Goal: Navigation & Orientation: Find specific page/section

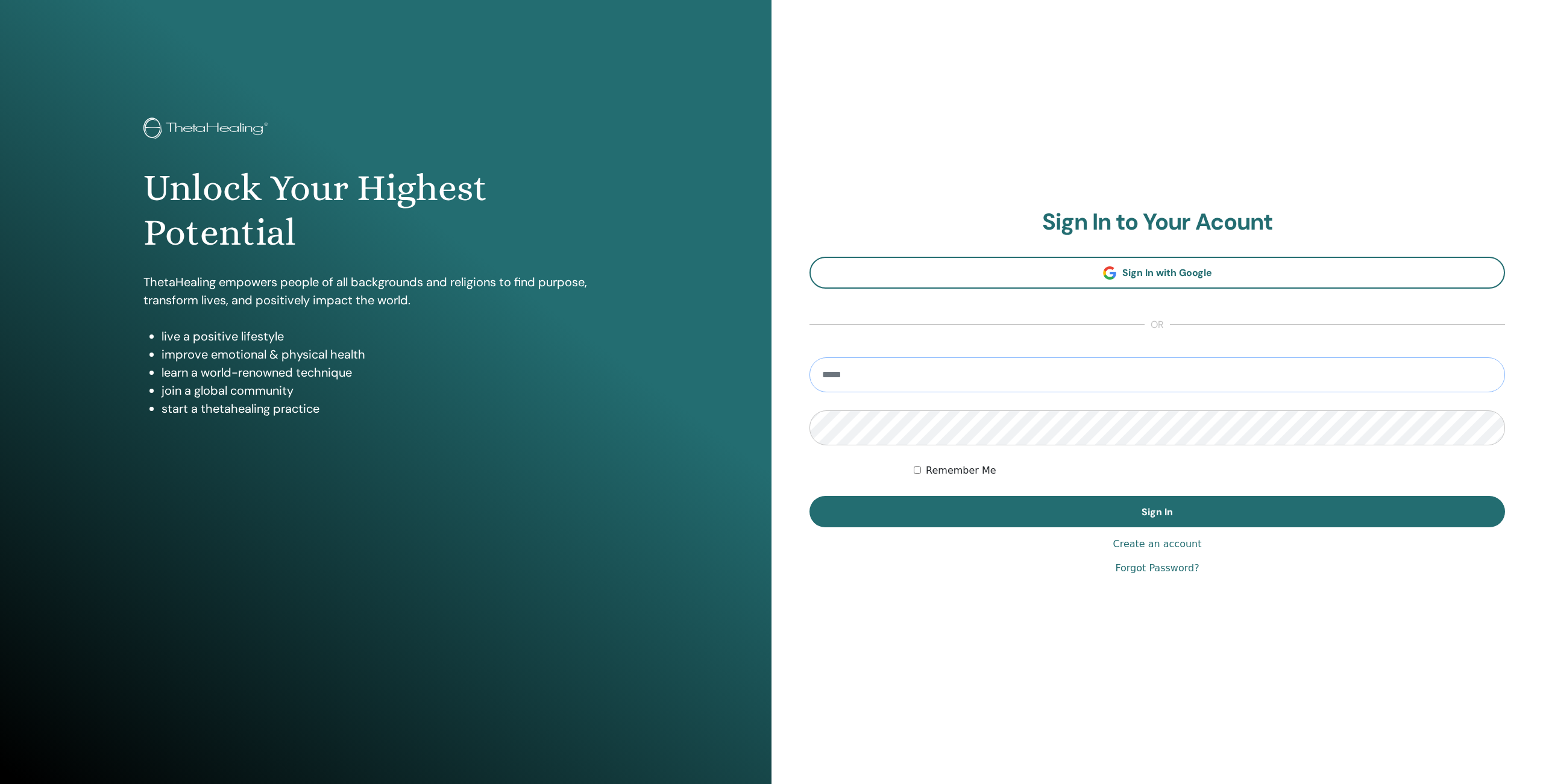
type input "**********"
click at [1157, 511] on button "Sign In" at bounding box center [1157, 512] width 695 height 31
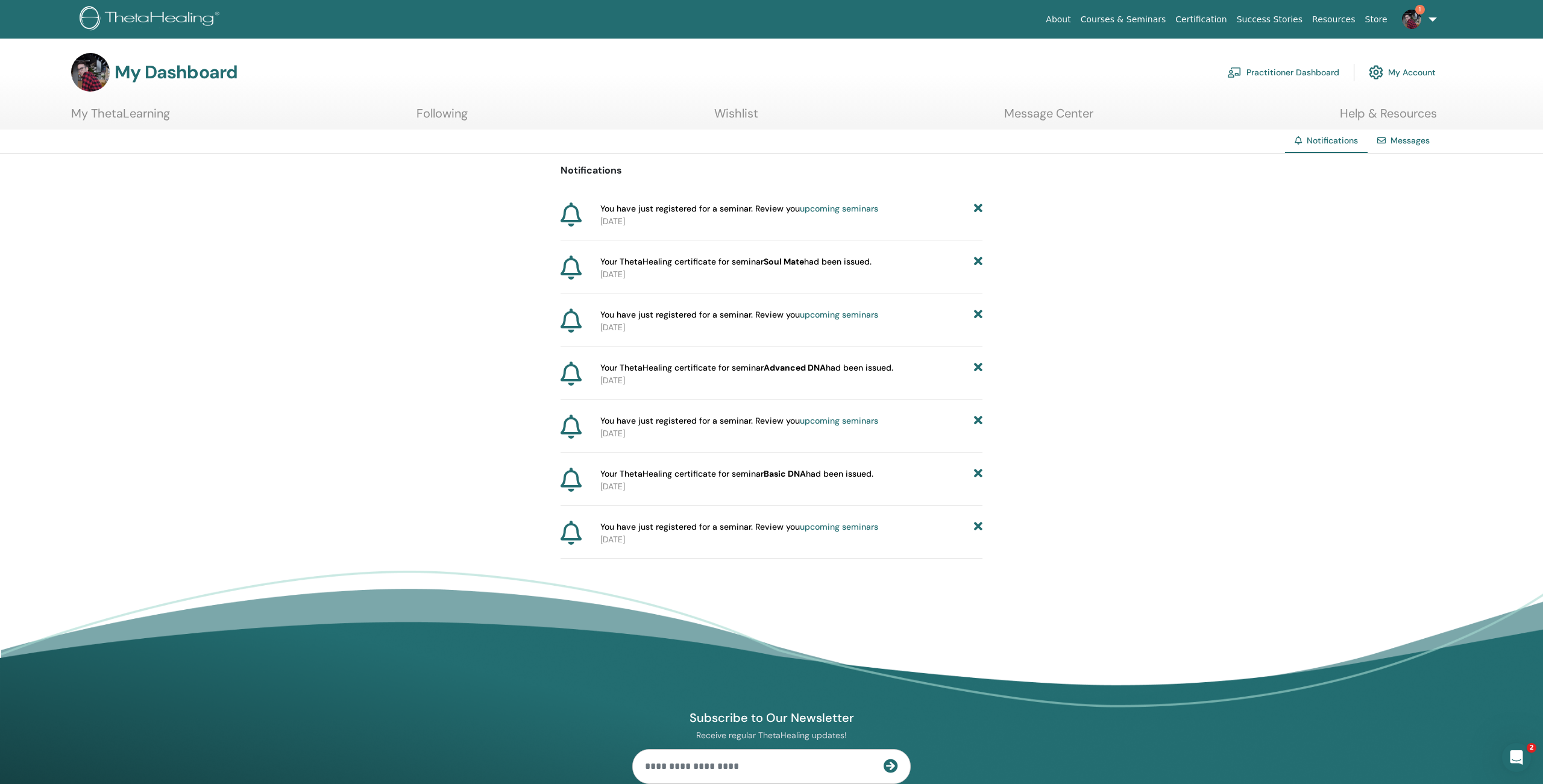
click at [805, 210] on link "upcoming seminars" at bounding box center [839, 208] width 79 height 11
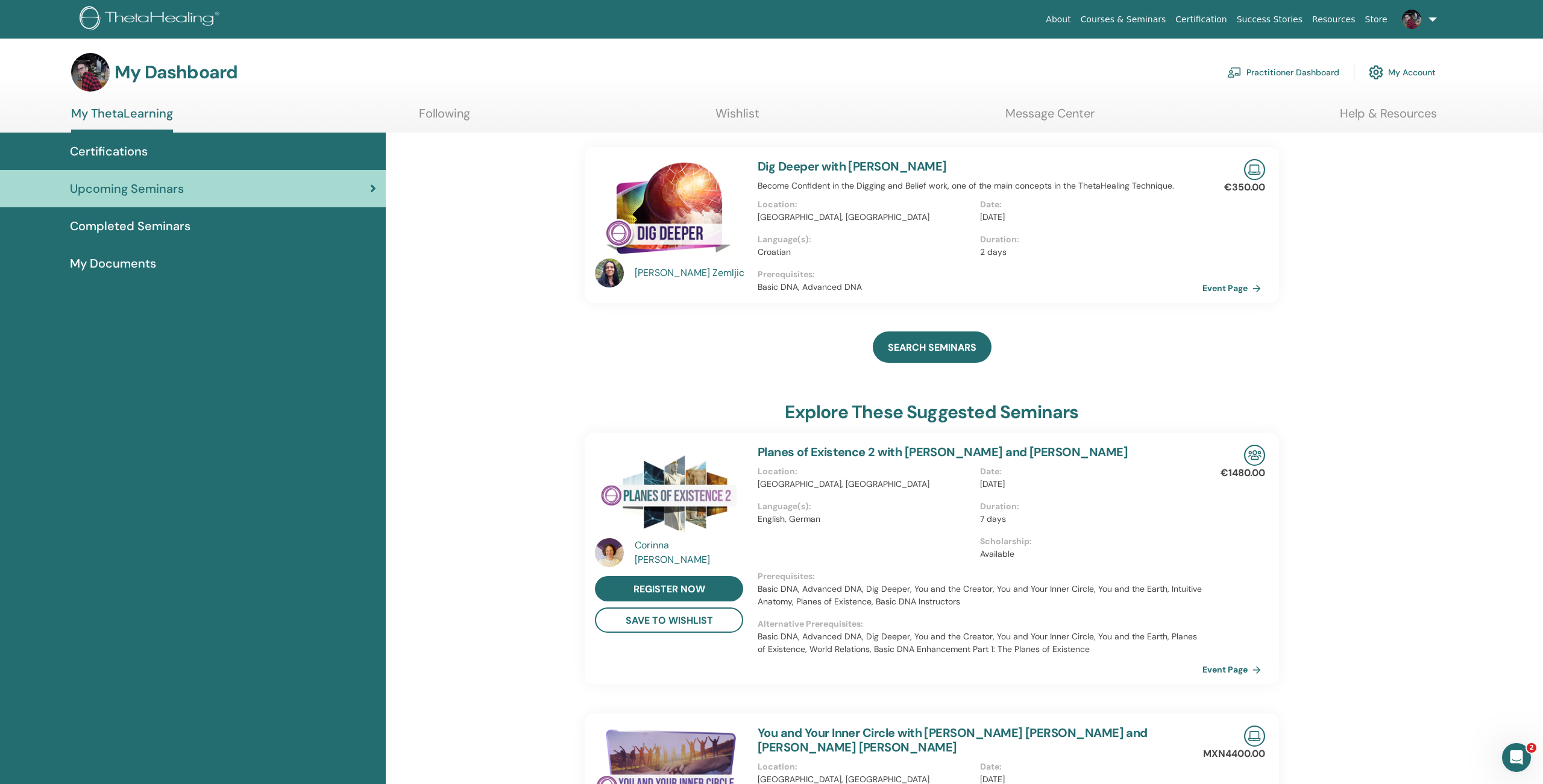
click at [127, 221] on span "Completed Seminars" at bounding box center [131, 226] width 120 height 19
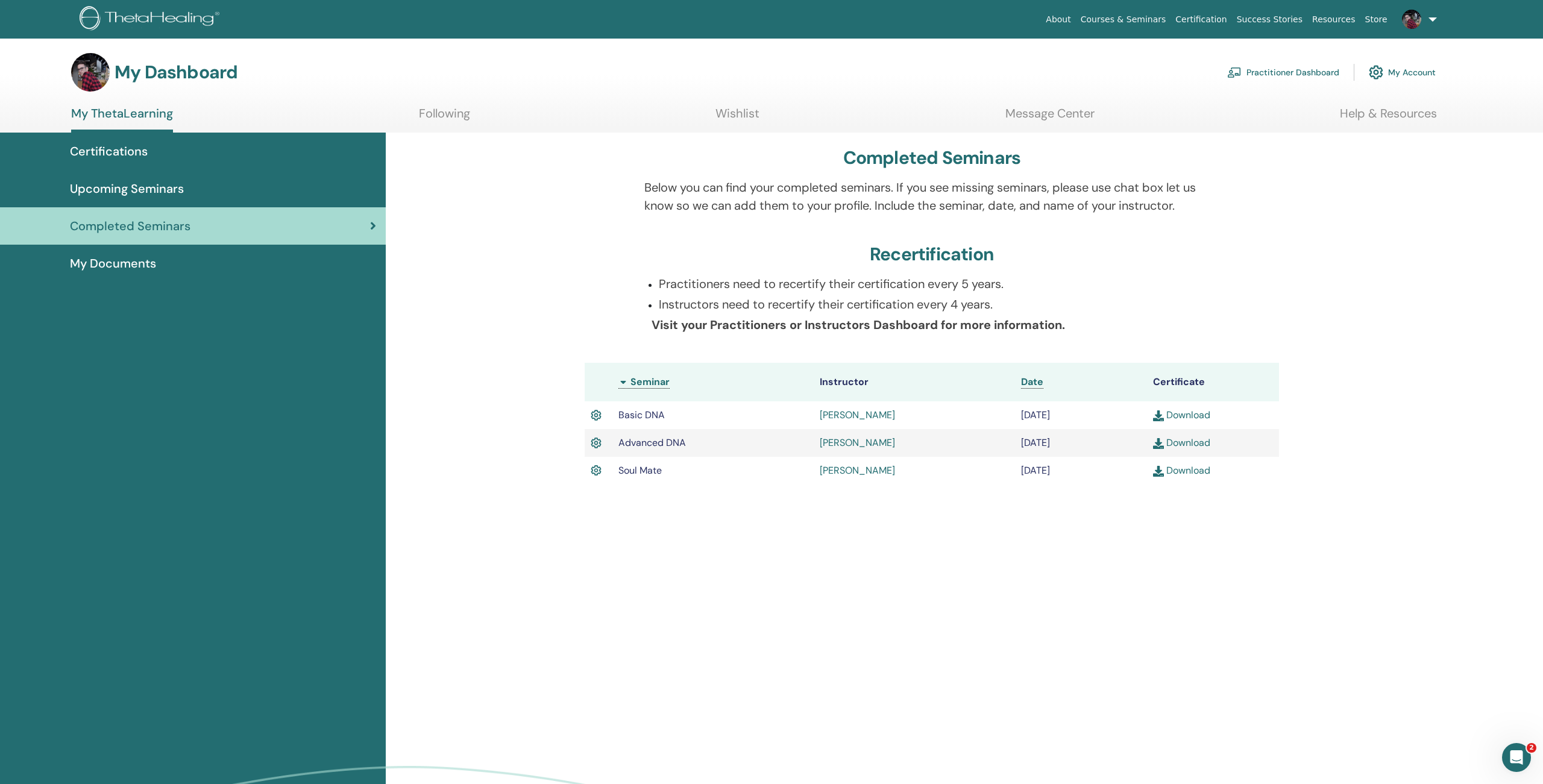
click at [117, 199] on link "Upcoming Seminars" at bounding box center [193, 189] width 386 height 37
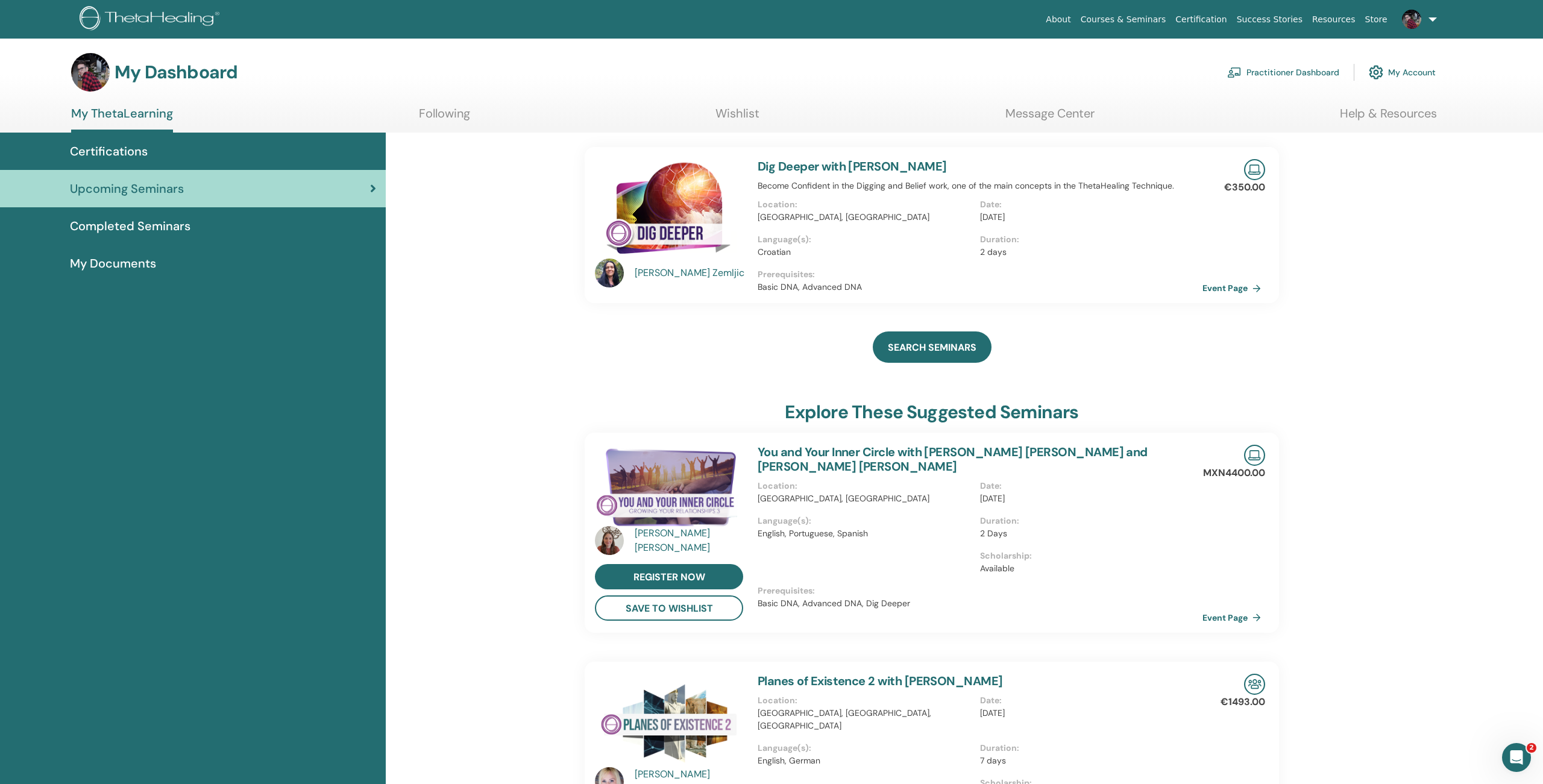
click at [90, 79] on img at bounding box center [91, 72] width 39 height 39
click at [1127, 23] on link "Courses & Seminars" at bounding box center [1123, 19] width 95 height 22
